Goal: Task Accomplishment & Management: Manage account settings

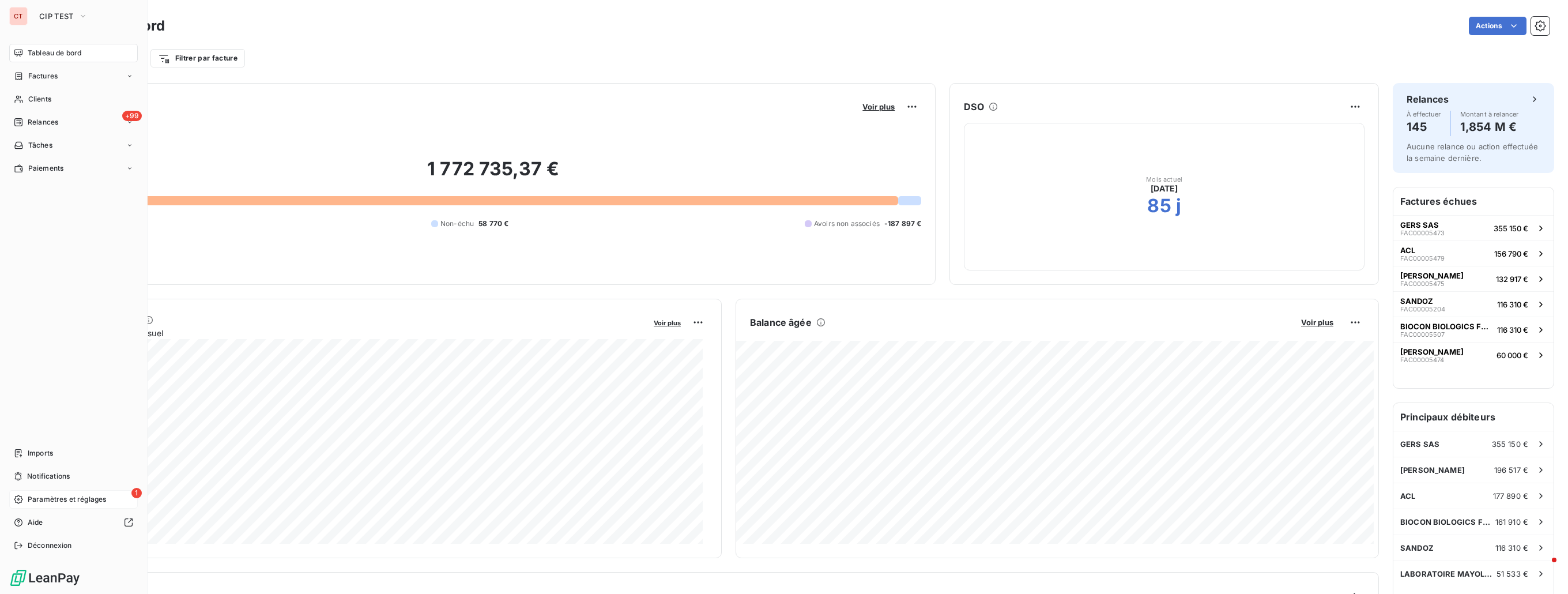
click at [60, 500] on span "Paramètres et réglages" at bounding box center [66, 500] width 78 height 10
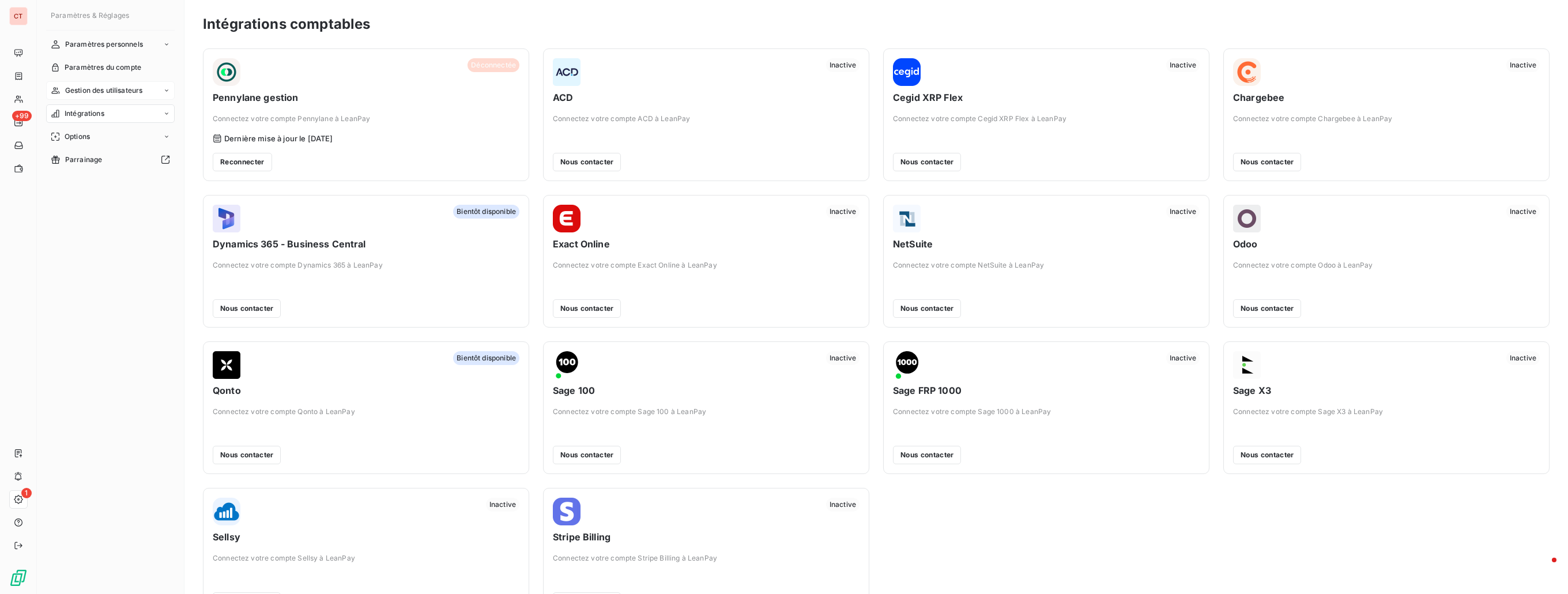
click at [111, 92] on span "Gestion des utilisateurs" at bounding box center [104, 90] width 78 height 10
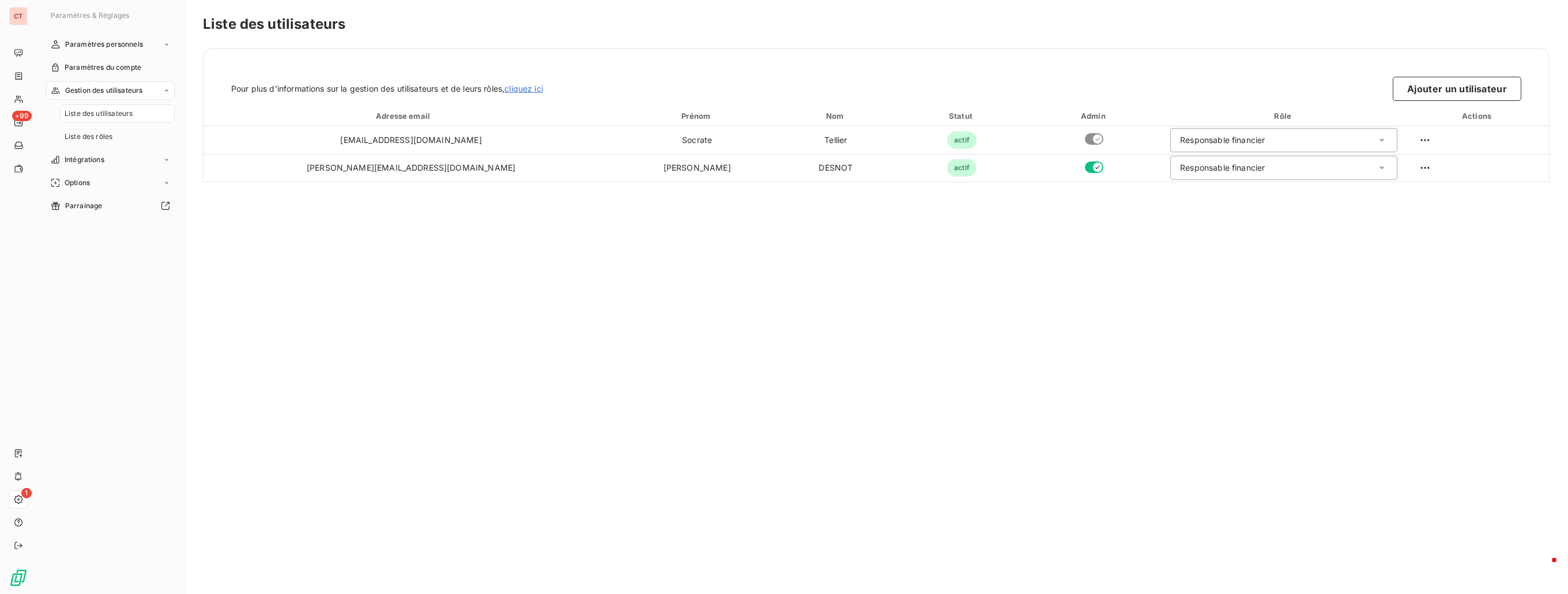
click at [107, 112] on span "Liste des utilisateurs" at bounding box center [98, 113] width 68 height 10
click at [107, 138] on span "Liste des rôles" at bounding box center [88, 136] width 48 height 10
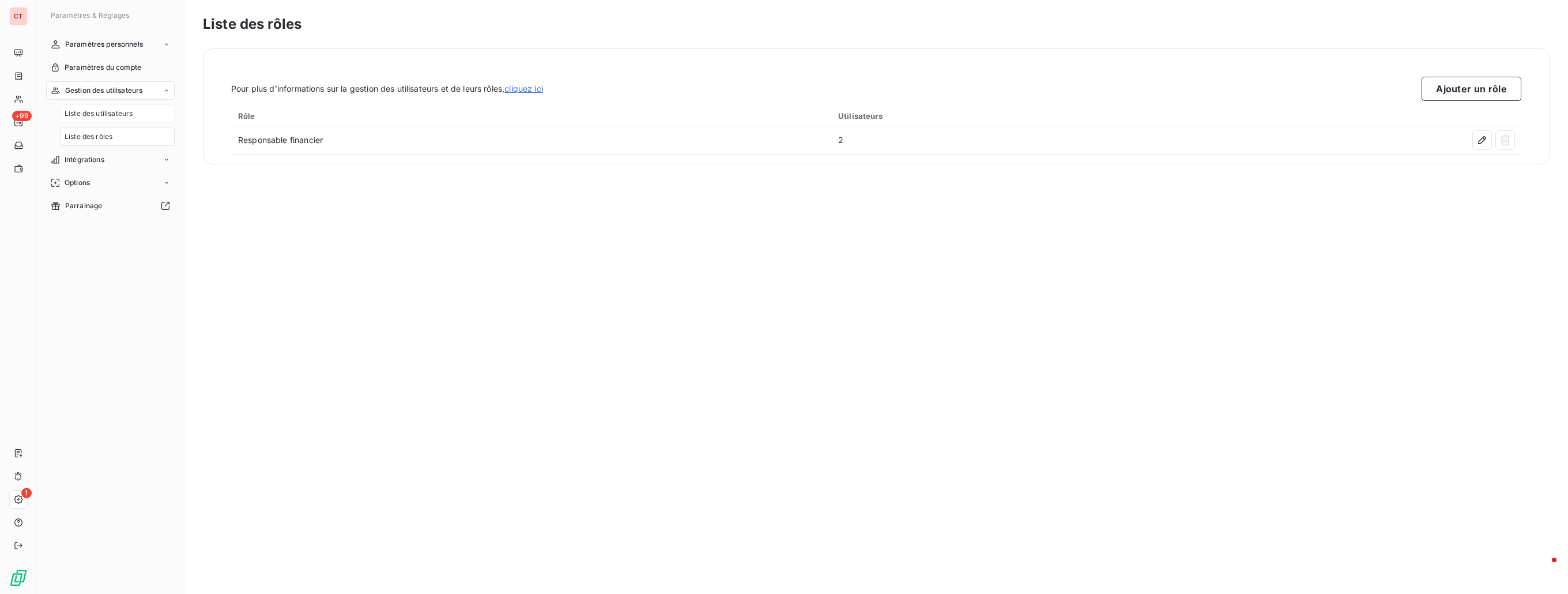
click at [108, 119] on div "Liste des utilisateurs" at bounding box center [118, 114] width 115 height 19
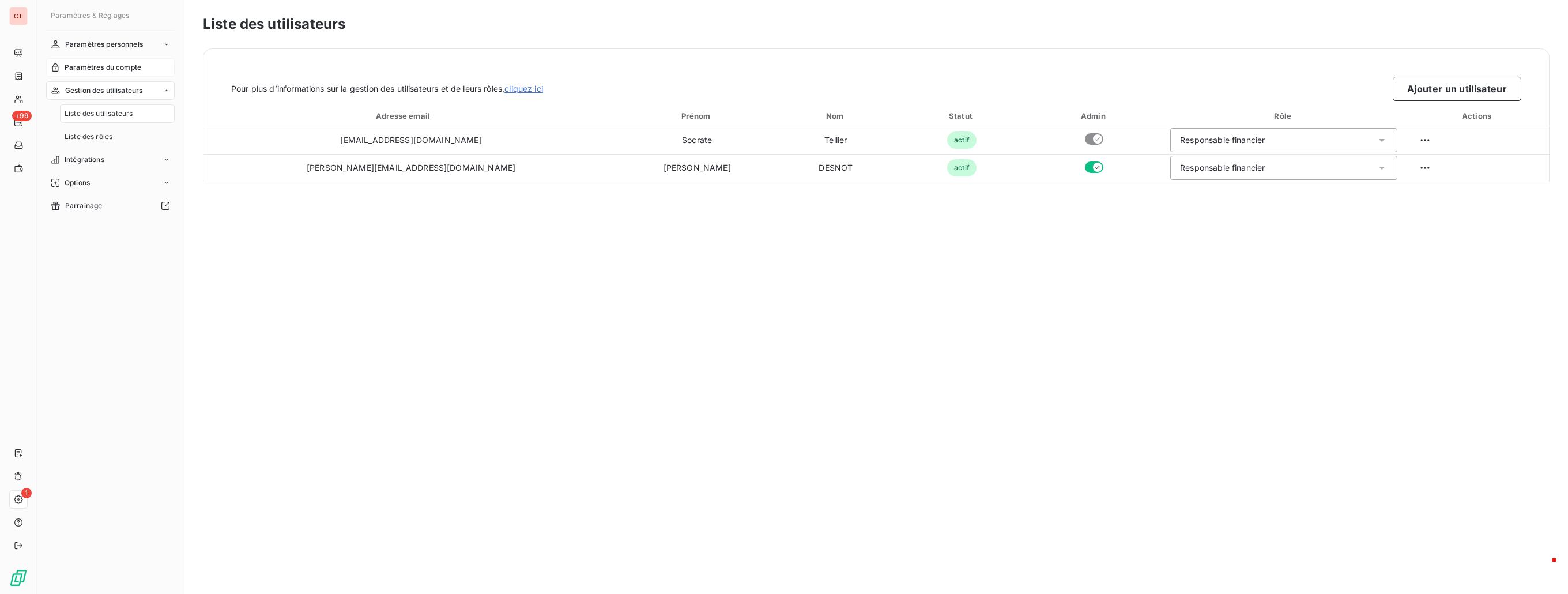
click at [102, 70] on span "Paramètres du compte" at bounding box center [102, 68] width 76 height 10
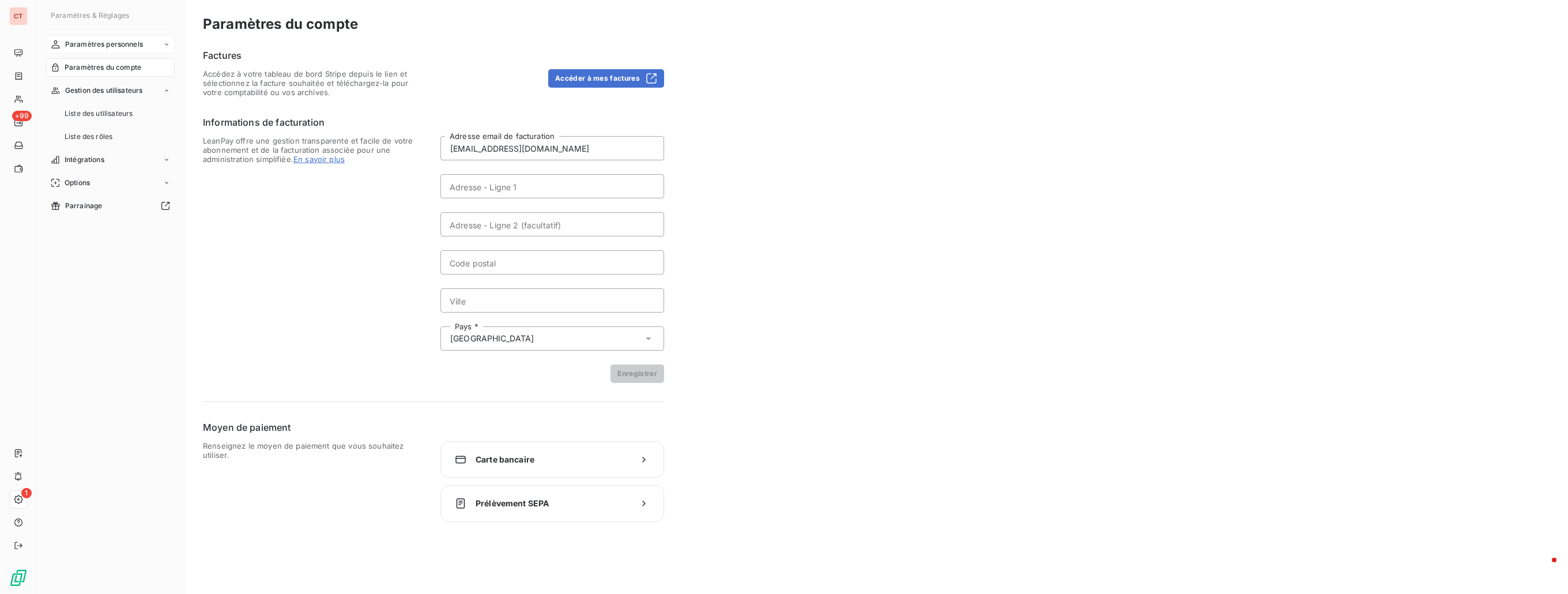
click at [102, 52] on div "Paramètres personnels" at bounding box center [111, 45] width 129 height 19
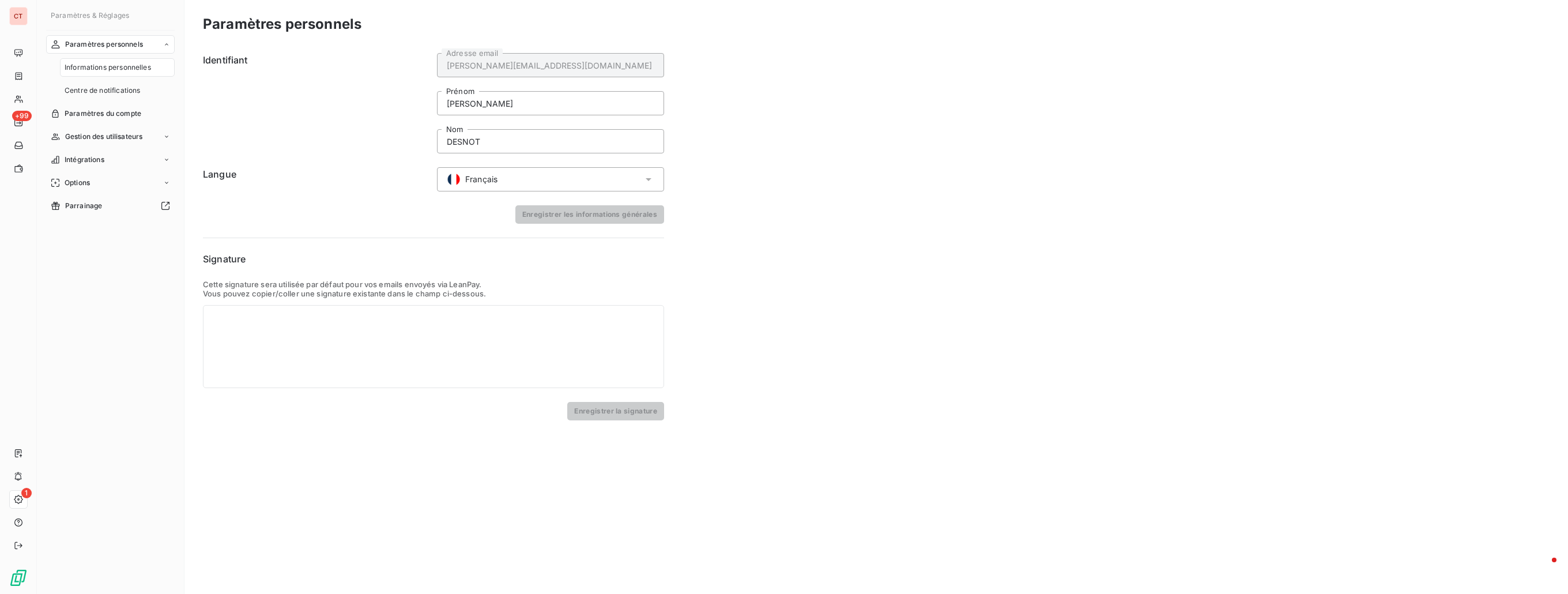
click at [105, 66] on span "Informations personnelles" at bounding box center [107, 68] width 87 height 10
click at [111, 88] on span "Centre de notifications" at bounding box center [102, 90] width 75 height 10
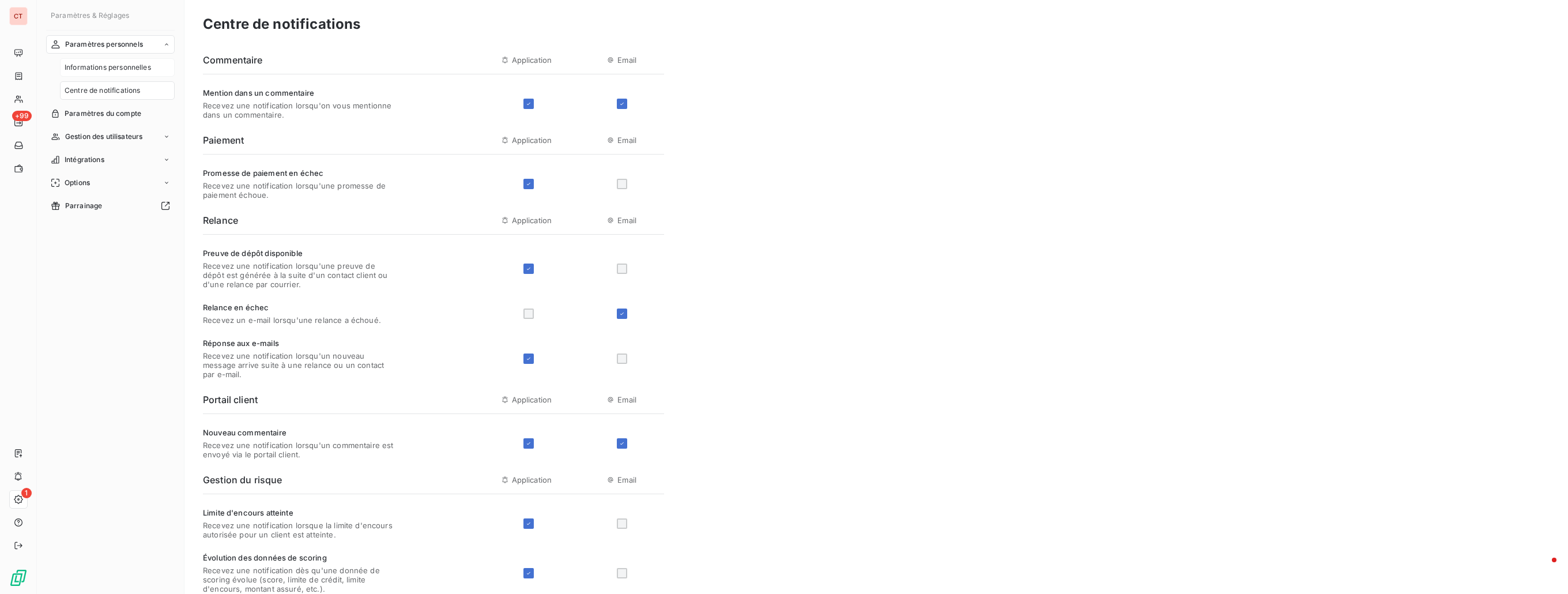
click at [106, 63] on span "Informations personnelles" at bounding box center [107, 68] width 87 height 10
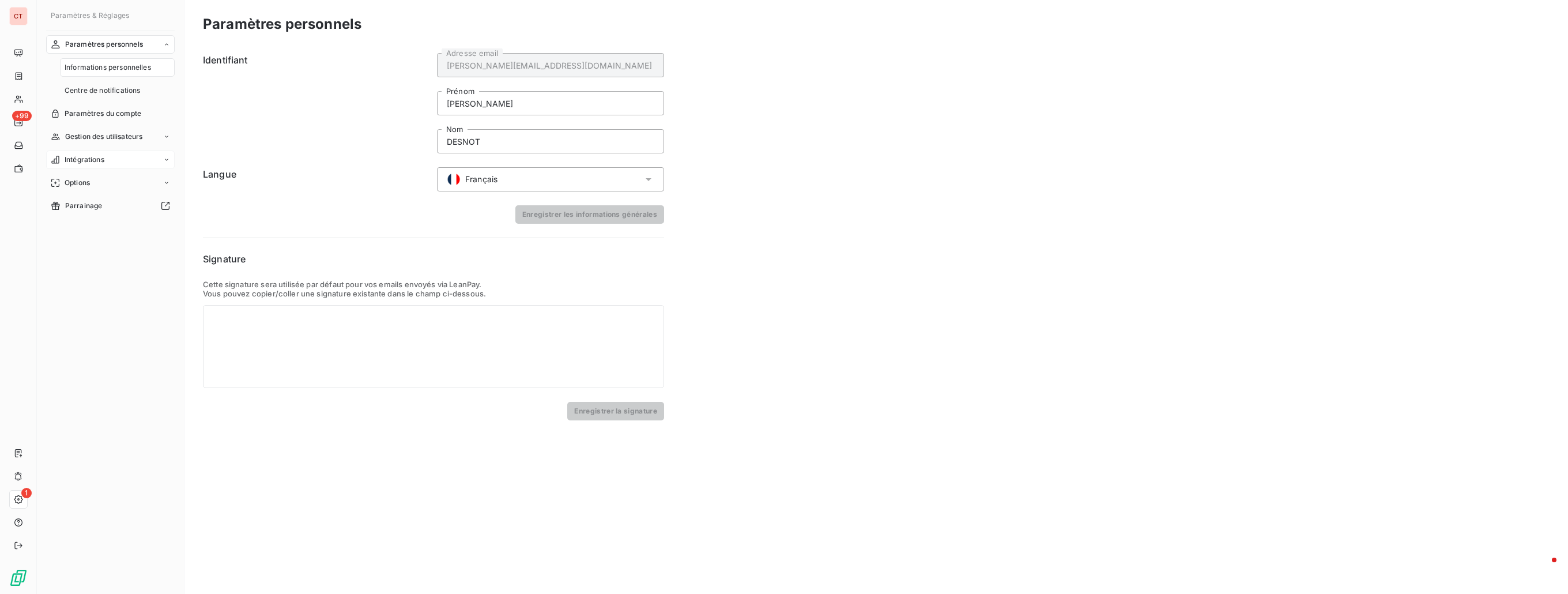
click at [108, 165] on div "Intégrations" at bounding box center [111, 160] width 129 height 19
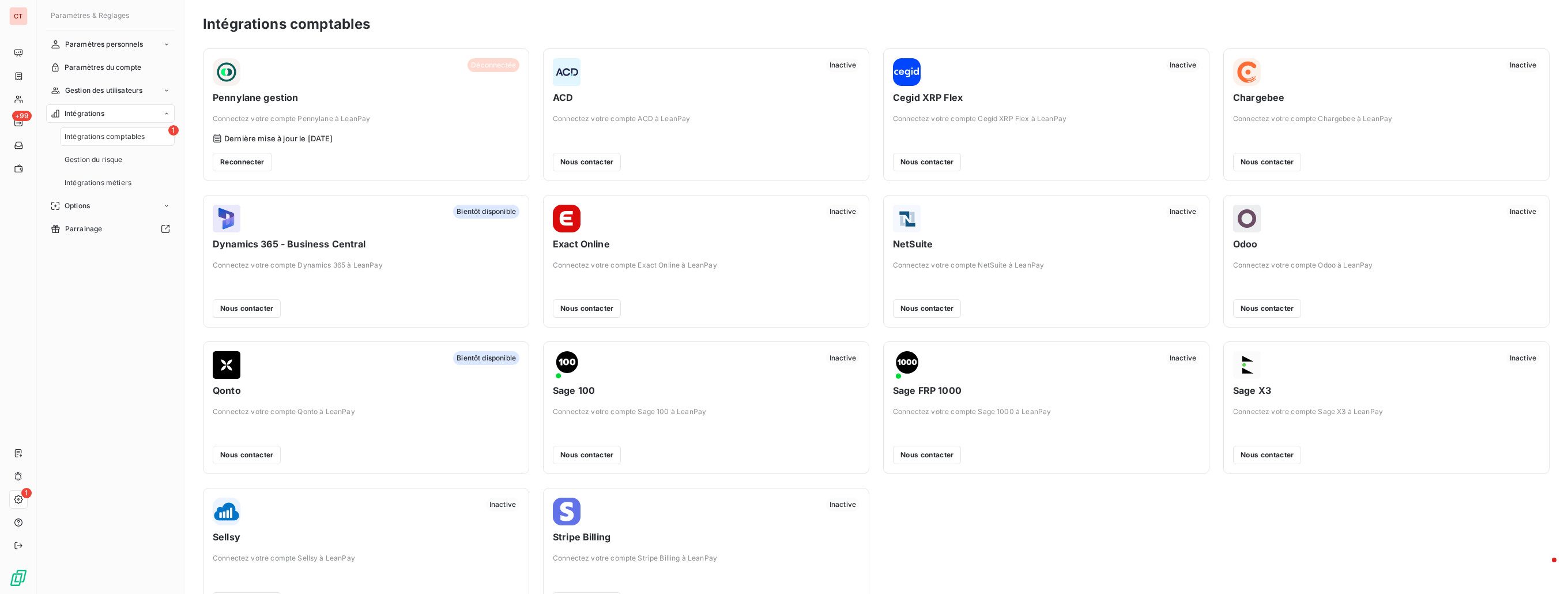
click at [103, 136] on span "Intégrations comptables" at bounding box center [104, 136] width 80 height 10
click at [84, 207] on span "Options" at bounding box center [77, 206] width 26 height 10
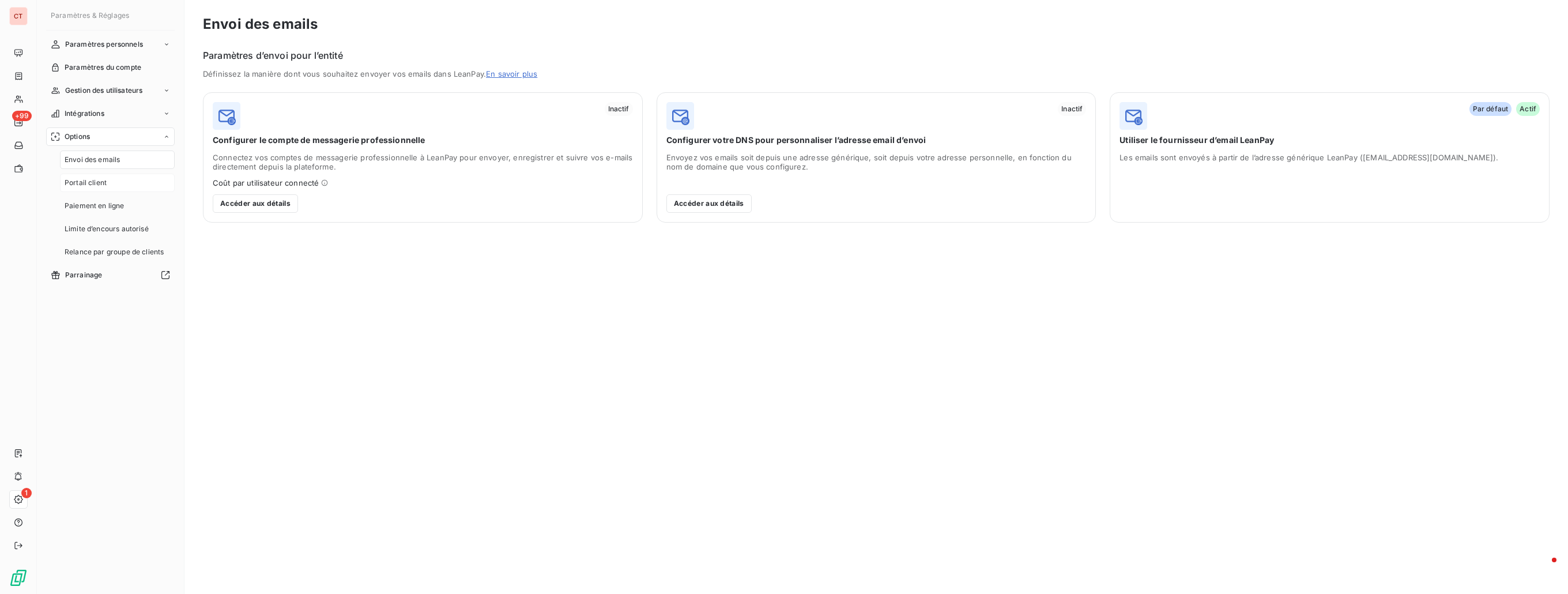
click at [101, 179] on span "Portail client" at bounding box center [85, 183] width 42 height 10
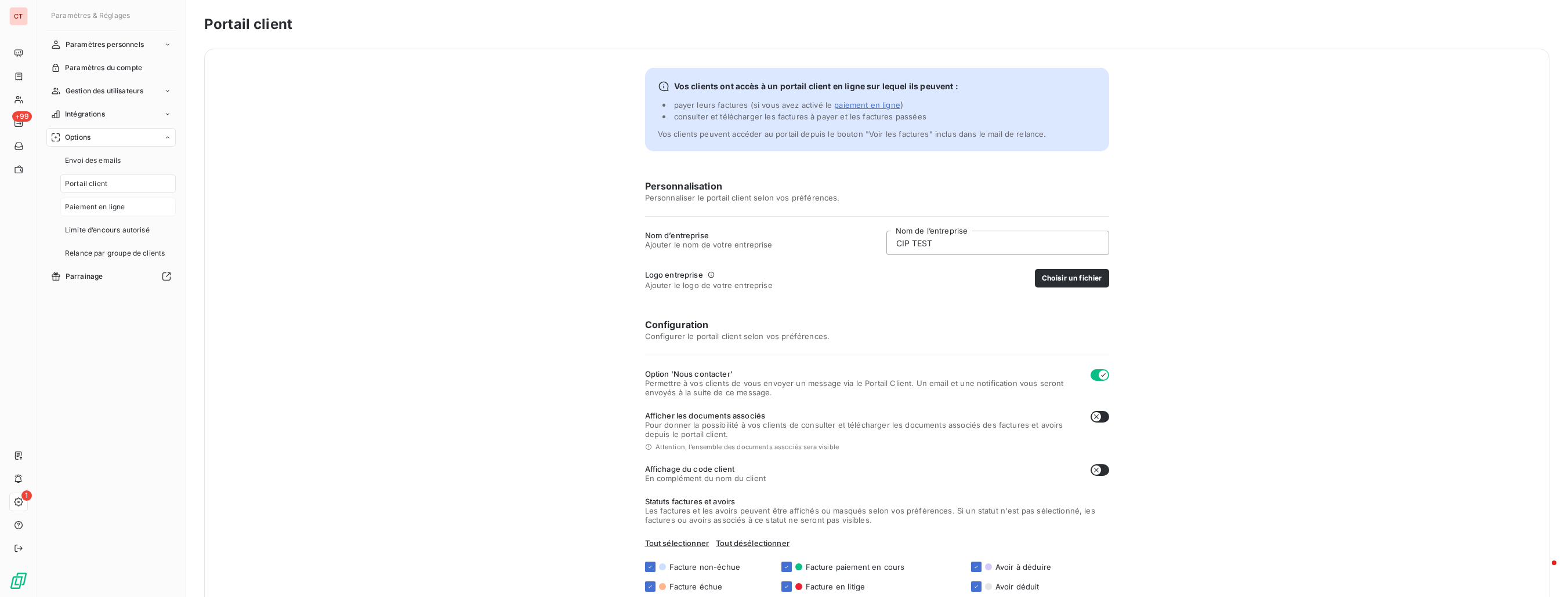
click at [104, 202] on span "Paiement en ligne" at bounding box center [95, 207] width 60 height 10
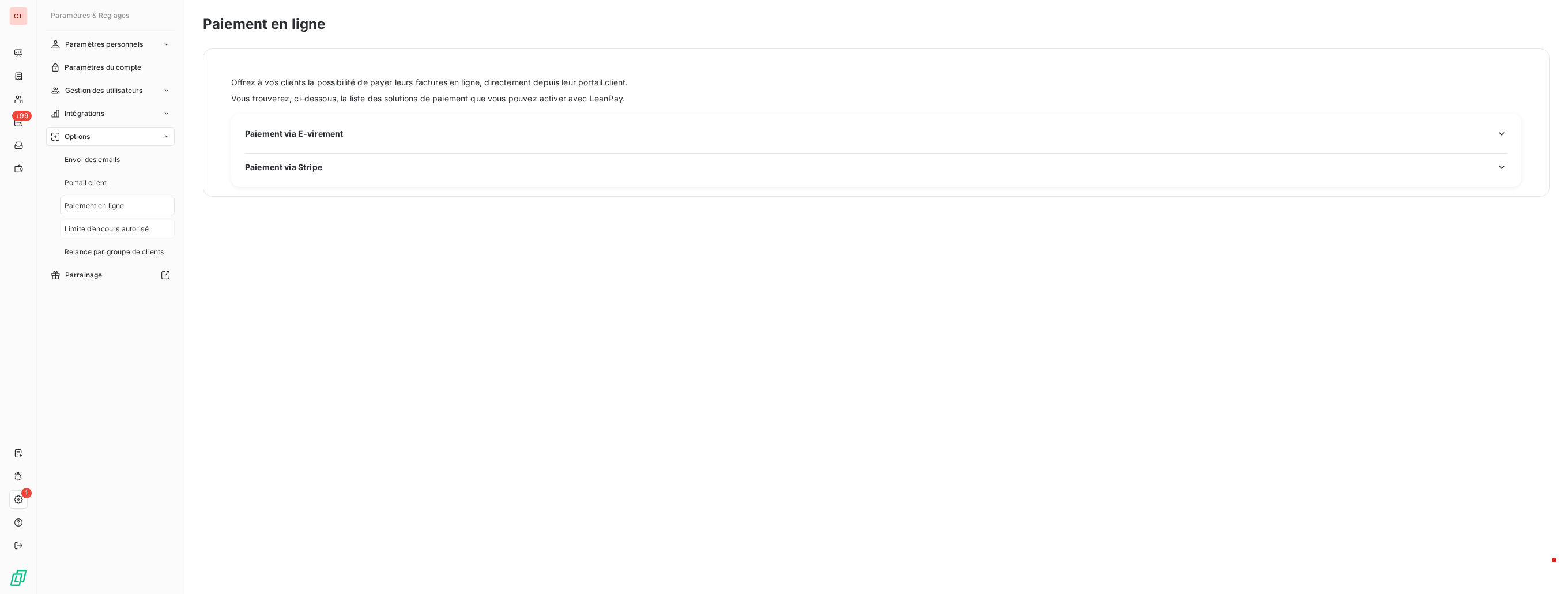
click at [106, 224] on span "Limite d’encours autorisé" at bounding box center [106, 229] width 84 height 10
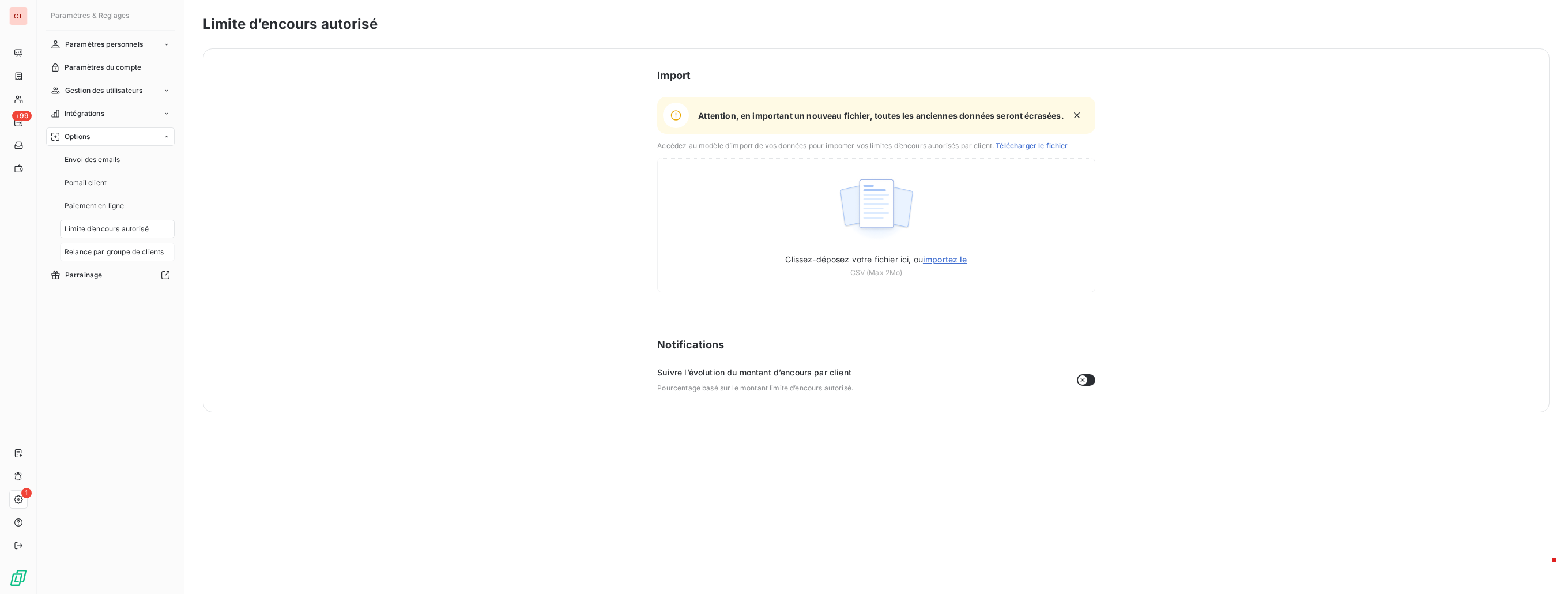
click at [100, 247] on span "Relance par groupe de clients" at bounding box center [114, 252] width 100 height 10
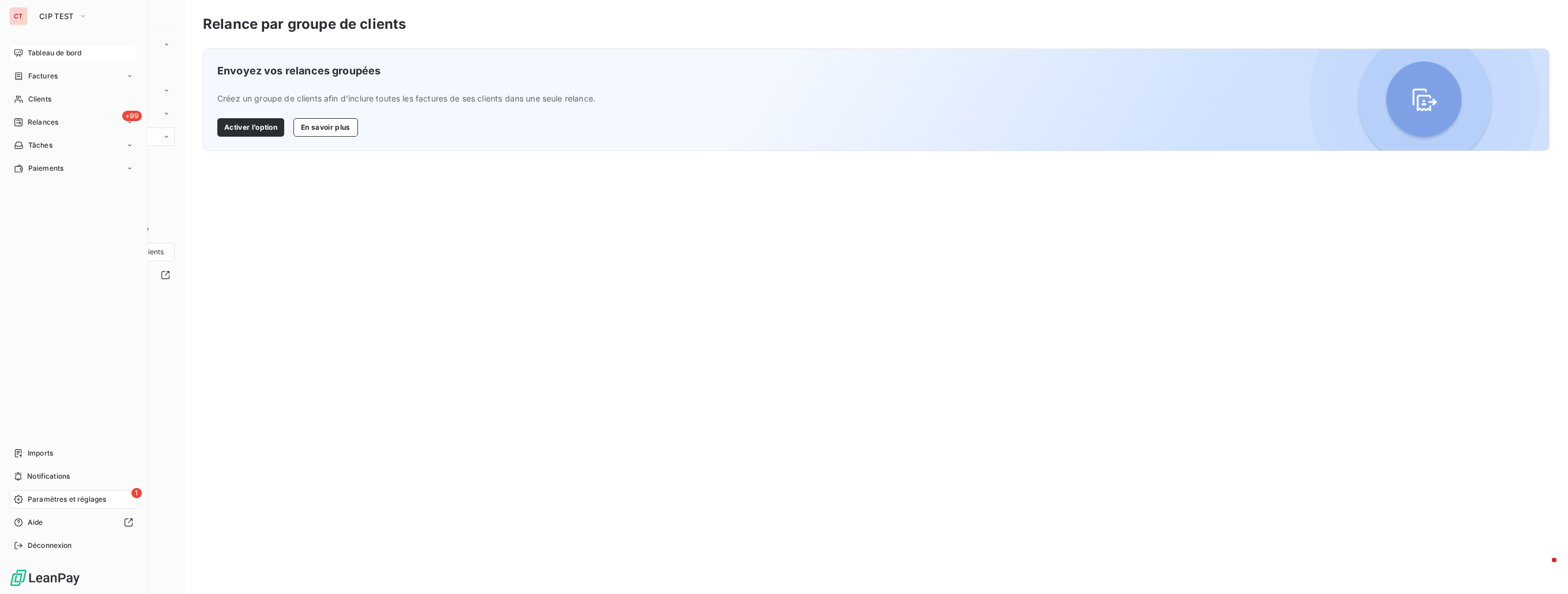
click at [22, 52] on icon at bounding box center [18, 52] width 8 height 8
